Goal: Information Seeking & Learning: Learn about a topic

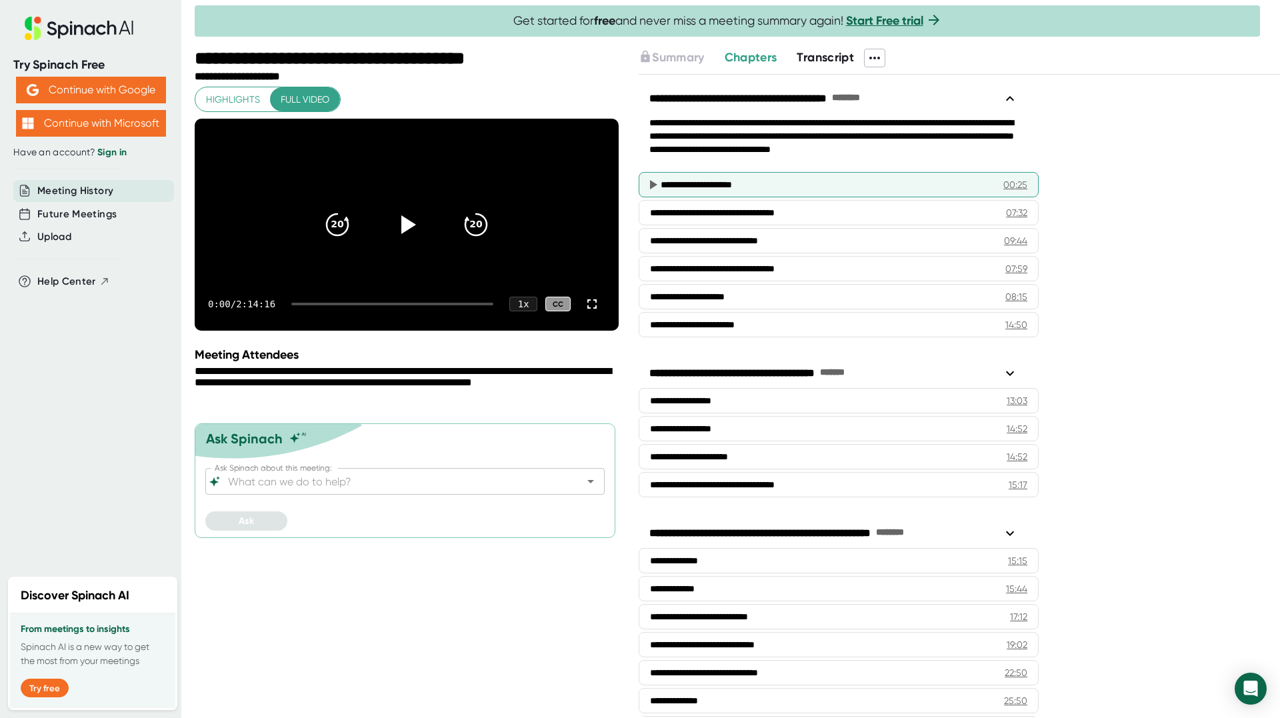
click at [727, 181] on div "**********" at bounding box center [822, 184] width 322 height 13
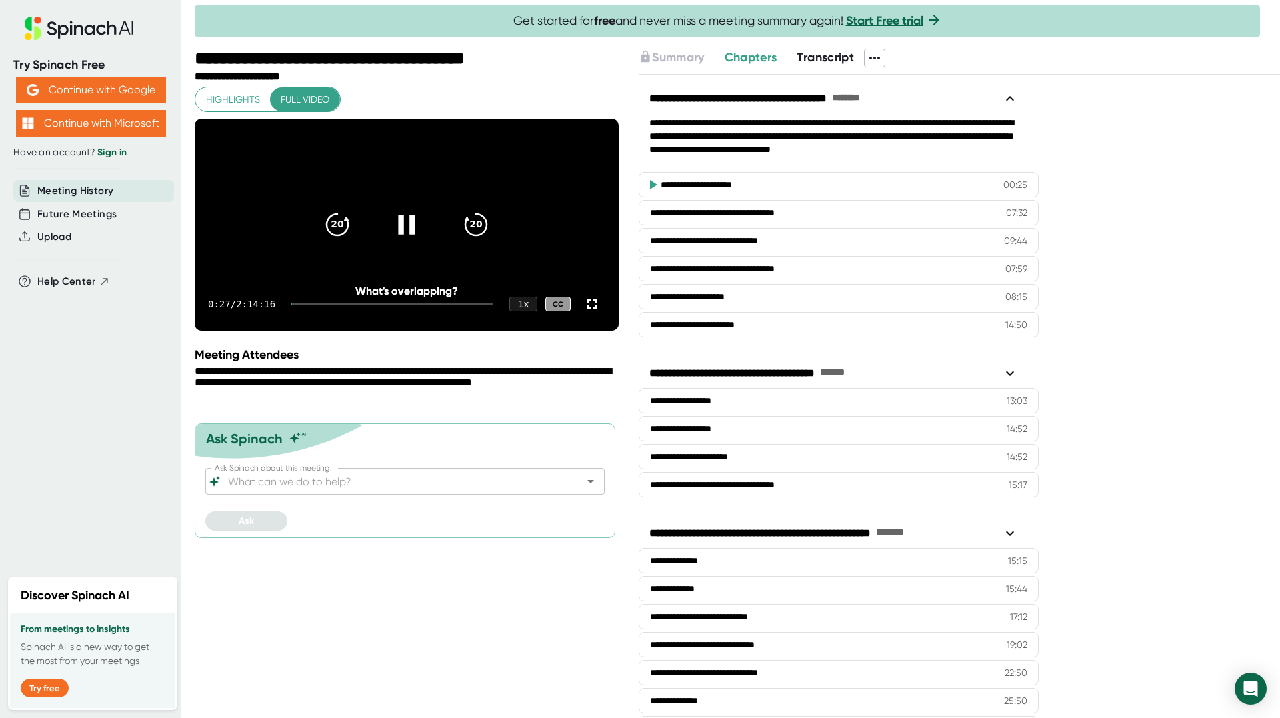
click at [405, 231] on icon at bounding box center [406, 224] width 33 height 33
